Goal: Task Accomplishment & Management: Complete application form

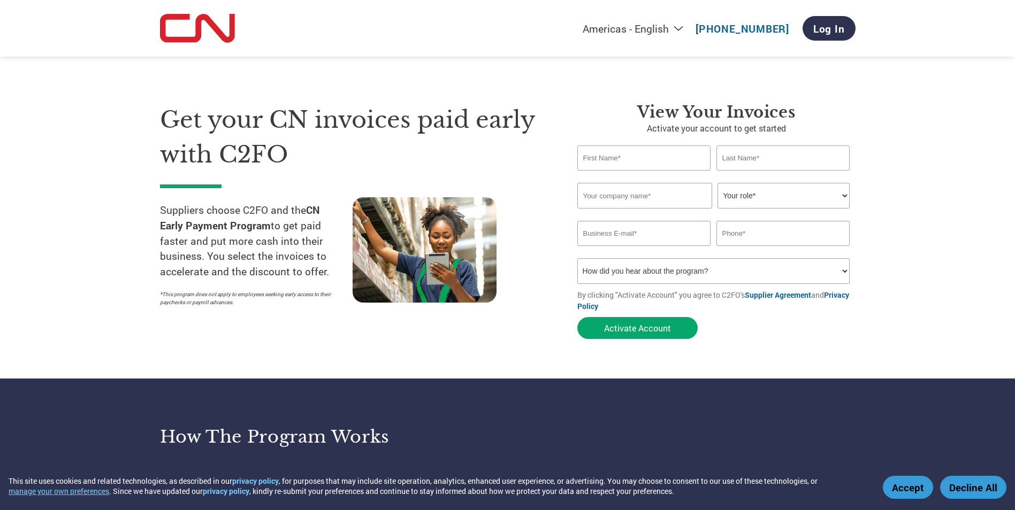
click at [779, 207] on select "Your role* CFO Controller Credit Manager Finance Director Treasurer CEO Preside…" at bounding box center [784, 196] width 132 height 26
select select "OTHER"
click at [718, 183] on select "Your role* CFO Controller Credit Manager Finance Director Treasurer CEO Preside…" at bounding box center [784, 196] width 132 height 26
click at [670, 167] on input "text" at bounding box center [644, 158] width 134 height 25
type input "Matthew"
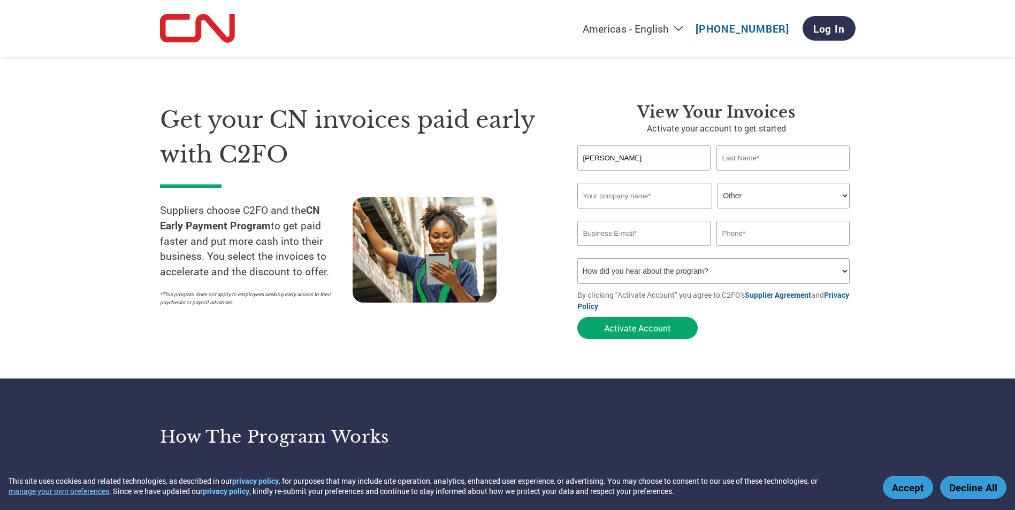
type input "Billman"
type input "Matthew Billman"
type input "mbillman@wbdiesel.com"
click at [792, 240] on input "3302064513" at bounding box center [783, 233] width 134 height 25
type input "3304094533"
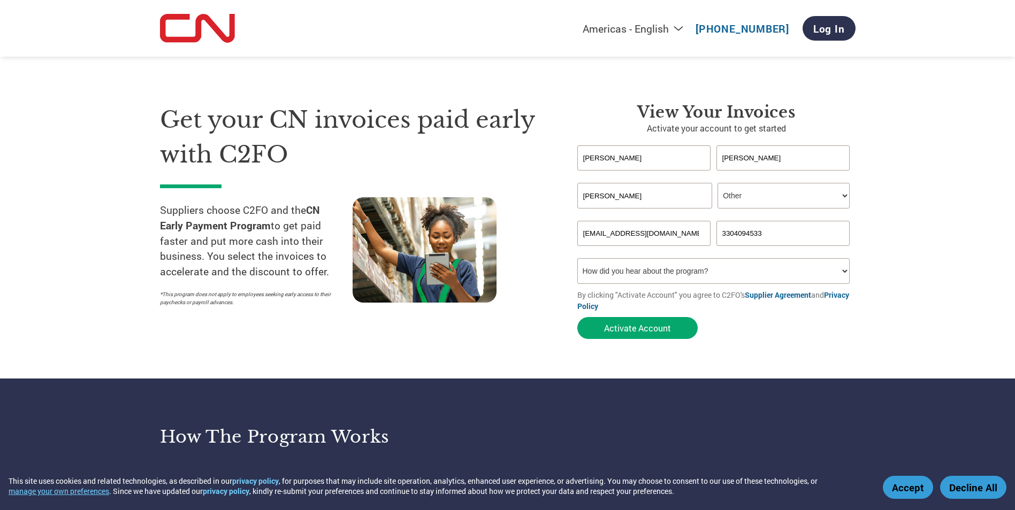
click at [637, 272] on select "How did you hear about the program? Received a letter Email Social Media Online…" at bounding box center [713, 271] width 273 height 26
select select "Received a Letter"
click at [577, 258] on select "How did you hear about the program? Received a letter Email Social Media Online…" at bounding box center [713, 271] width 273 height 26
click at [636, 321] on button "Activate Account" at bounding box center [637, 328] width 120 height 22
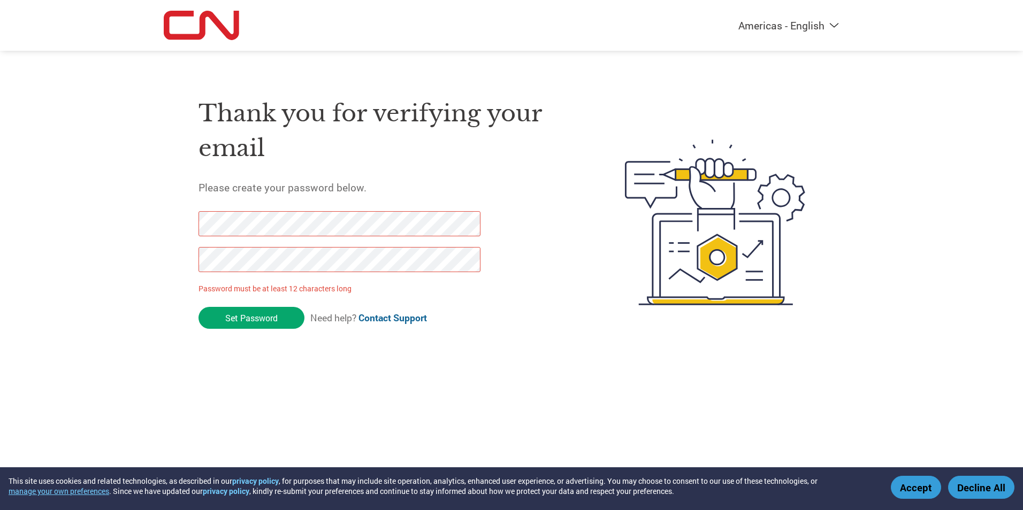
click at [5, 202] on div "Americas - English Américas - Español [GEOGRAPHIC_DATA] - Português Amériques -…" at bounding box center [511, 180] width 1023 height 360
click at [248, 313] on input "Set Password" at bounding box center [252, 318] width 106 height 22
